Goal: Information Seeking & Learning: Learn about a topic

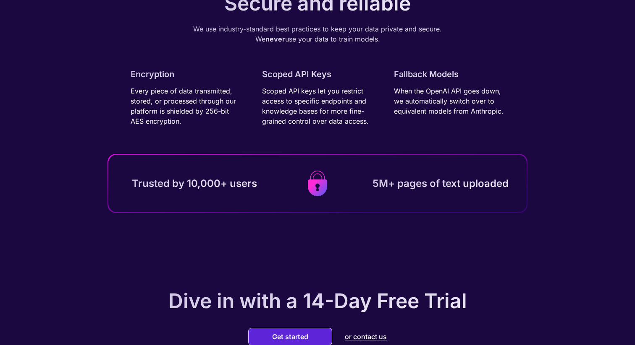
scroll to position [2322, 0]
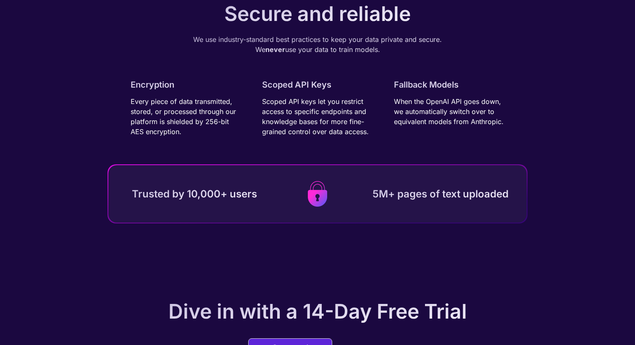
click at [316, 199] on img at bounding box center [317, 194] width 19 height 26
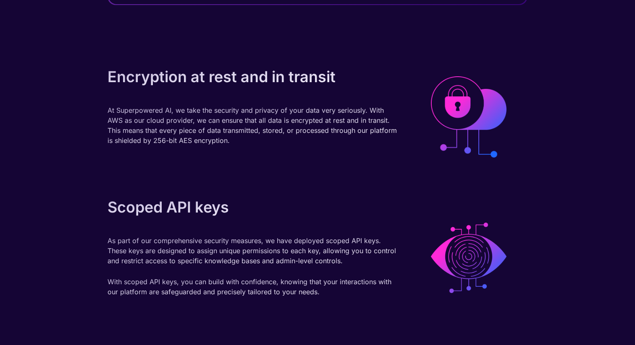
scroll to position [270, 0]
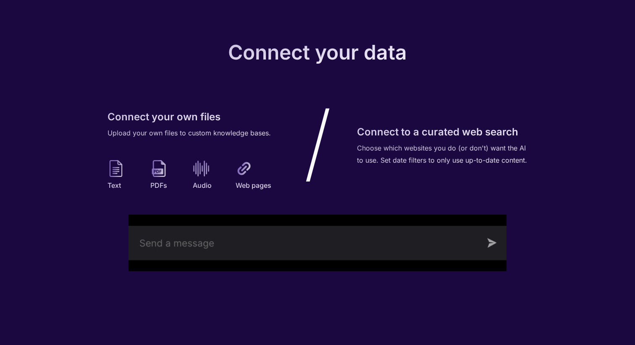
scroll to position [862, 0]
click at [295, 249] on img at bounding box center [317, 242] width 378 height 57
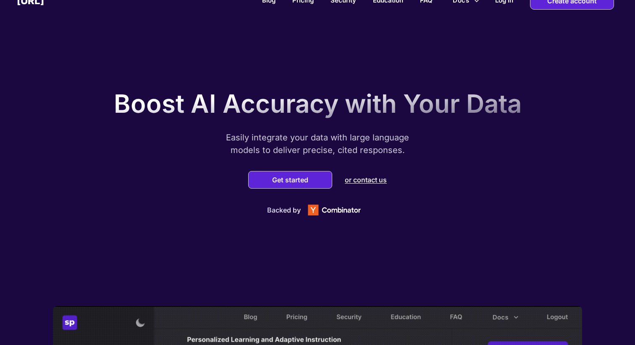
scroll to position [0, 0]
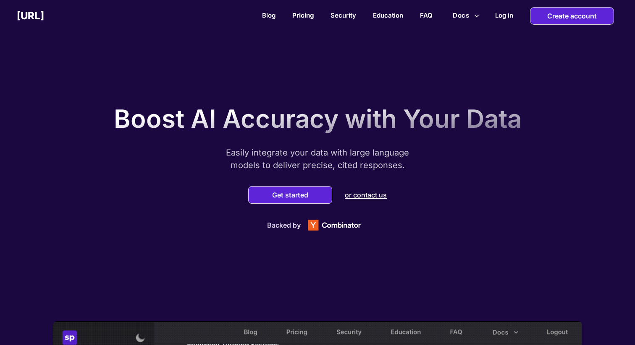
click at [303, 19] on link "Pricing" at bounding box center [302, 15] width 21 height 8
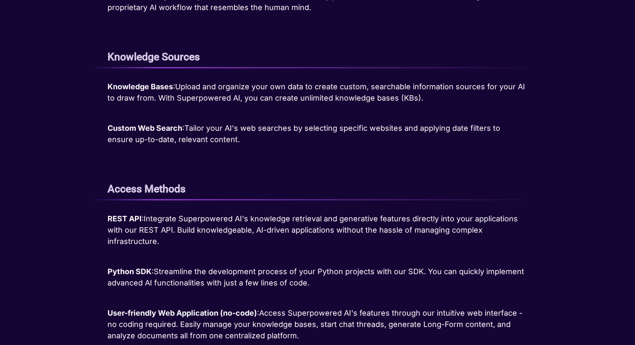
scroll to position [644, 0]
